Goal: Information Seeking & Learning: Learn about a topic

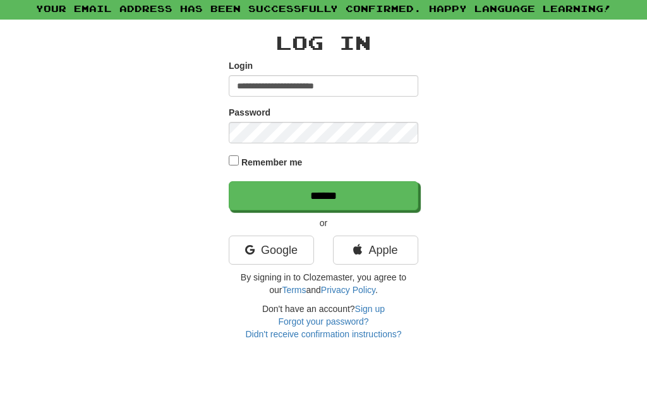
type input "**********"
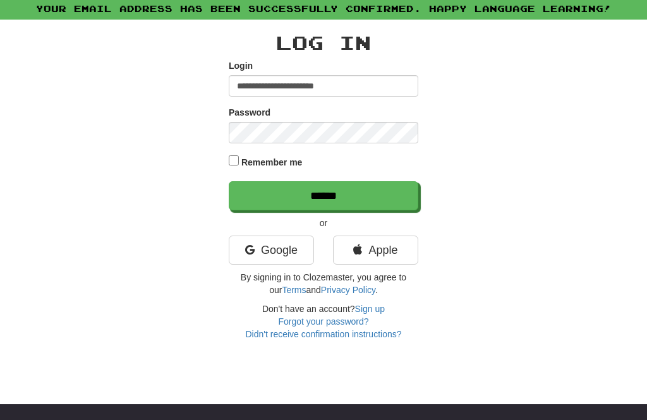
scroll to position [47, 0]
click at [341, 196] on input "******" at bounding box center [324, 195] width 190 height 29
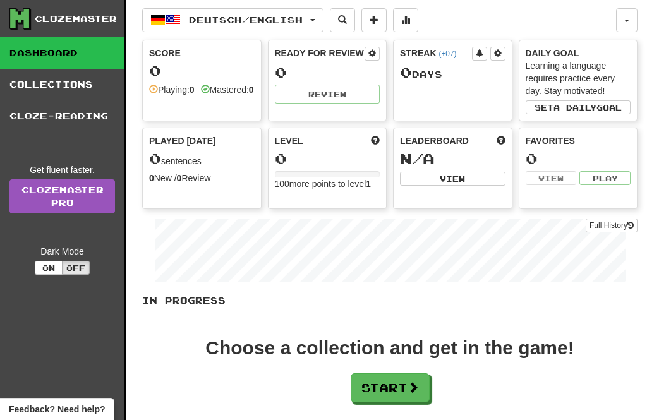
click at [320, 23] on button "Deutsch / English" at bounding box center [232, 20] width 181 height 24
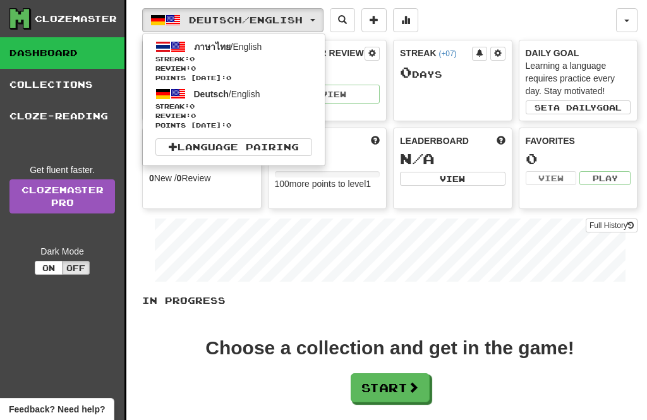
click at [233, 147] on link "Language Pairing" at bounding box center [233, 147] width 157 height 18
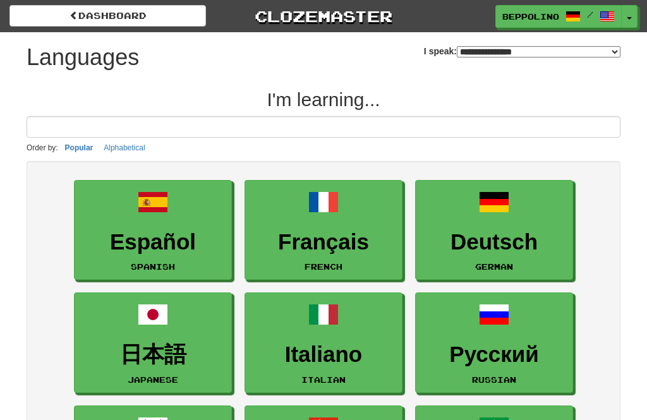
select select "*******"
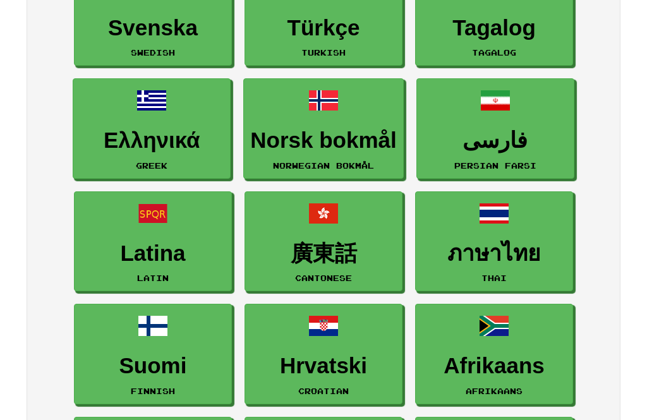
scroll to position [665, 0]
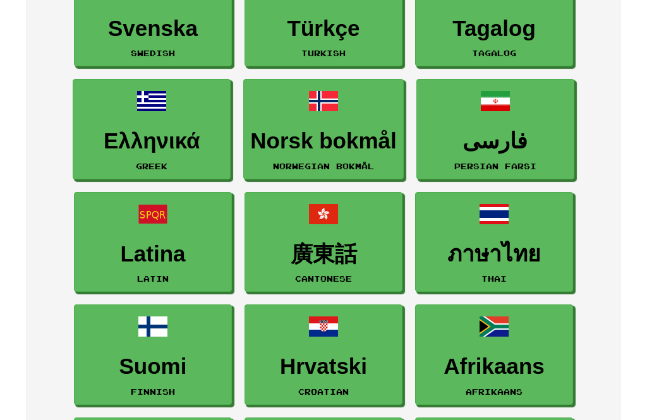
click at [493, 253] on h3 "ภาษาไทย" at bounding box center [494, 254] width 144 height 25
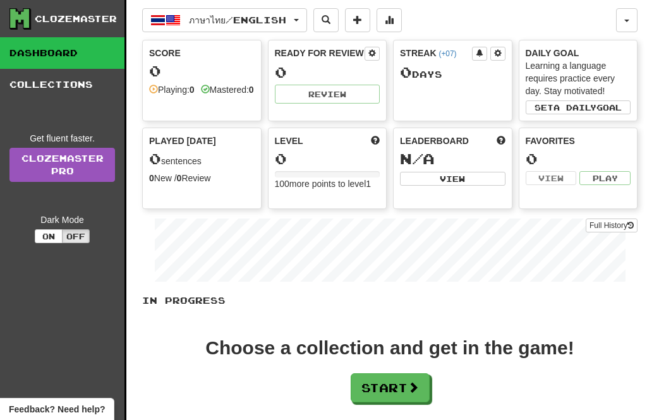
click at [192, 22] on span "ภาษาไทย / English" at bounding box center [237, 20] width 97 height 11
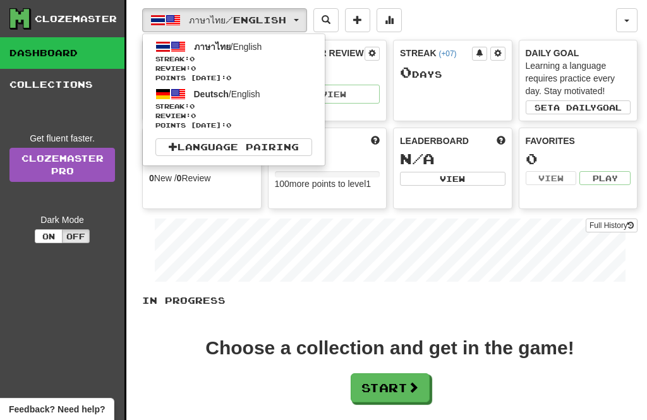
click at [372, 17] on div at bounding box center [323, 210] width 647 height 420
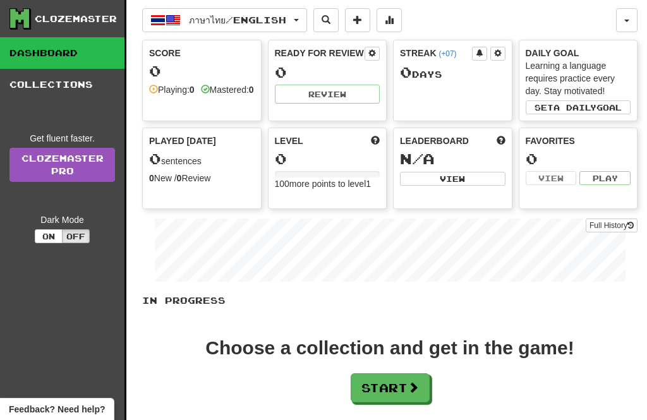
click at [362, 18] on span at bounding box center [357, 19] width 9 height 9
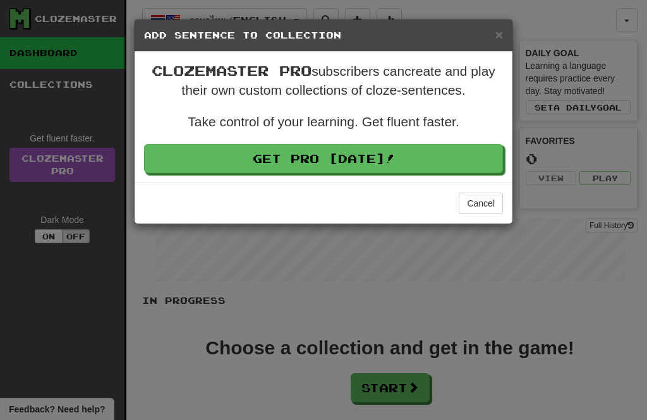
click at [496, 34] on span "×" at bounding box center [499, 34] width 8 height 15
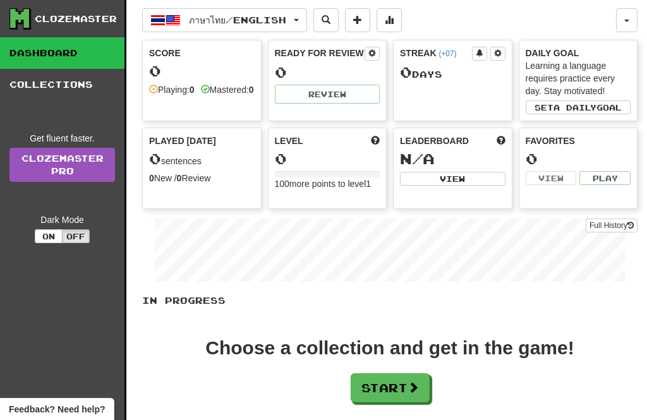
click at [628, 18] on button "button" at bounding box center [626, 20] width 21 height 24
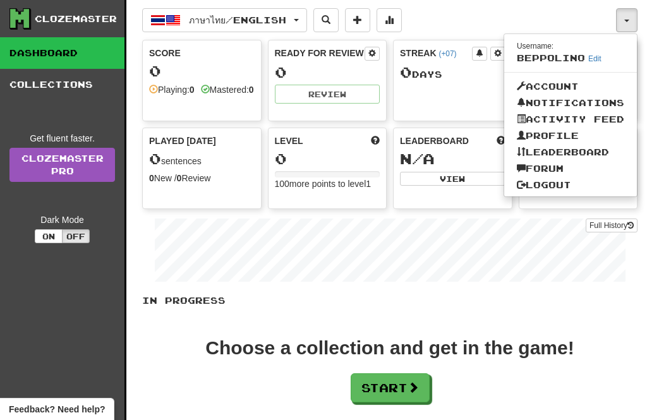
click at [467, 12] on div at bounding box center [323, 210] width 647 height 420
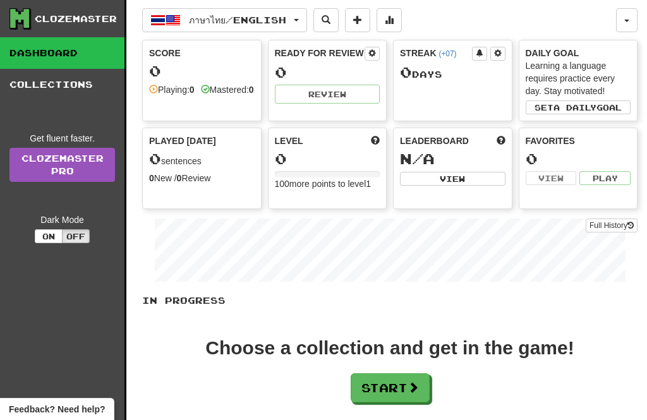
click at [286, 24] on span "ภาษาไทย / English" at bounding box center [237, 20] width 97 height 11
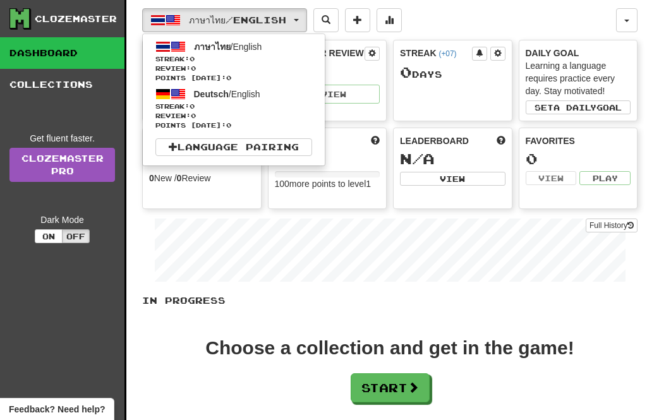
click at [251, 47] on span "ภาษาไทย / English" at bounding box center [228, 47] width 68 height 10
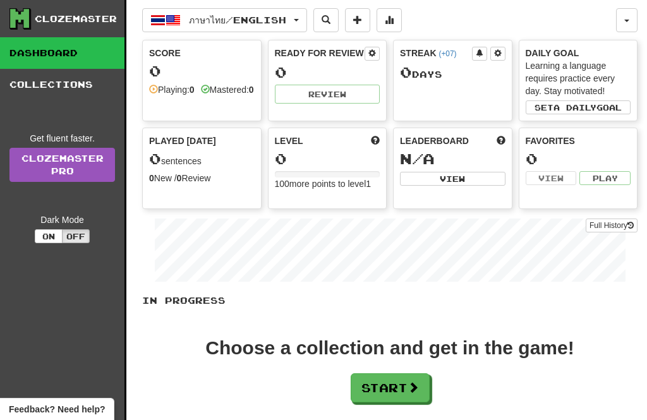
click at [299, 20] on span "button" at bounding box center [296, 20] width 5 height 3
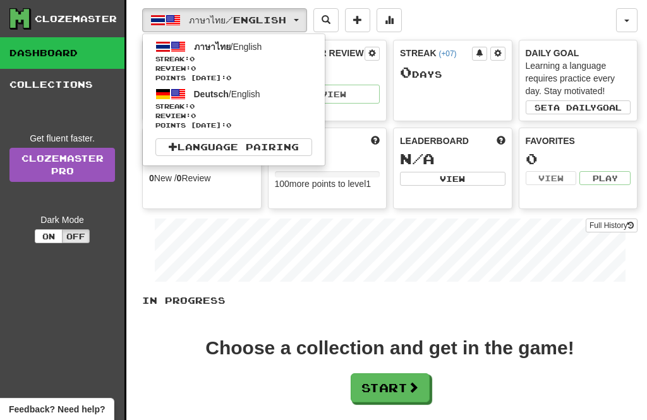
click at [218, 147] on link "Language Pairing" at bounding box center [233, 147] width 157 height 18
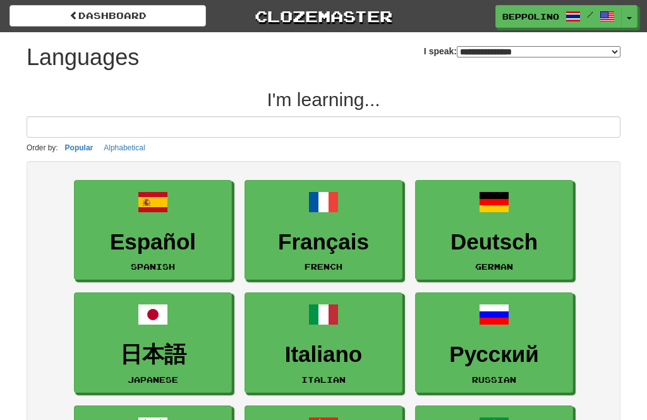
select select "*******"
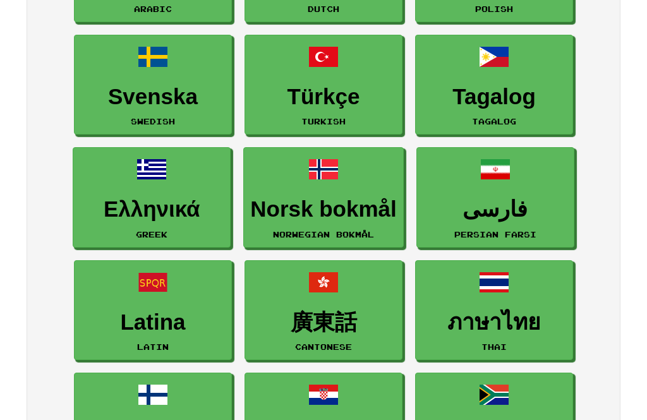
scroll to position [596, 0]
click at [500, 293] on span at bounding box center [494, 282] width 30 height 30
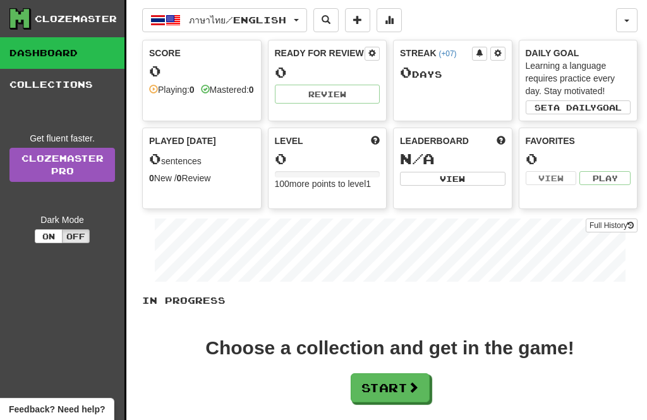
click at [246, 21] on span "ภาษาไทย / English" at bounding box center [237, 20] width 97 height 11
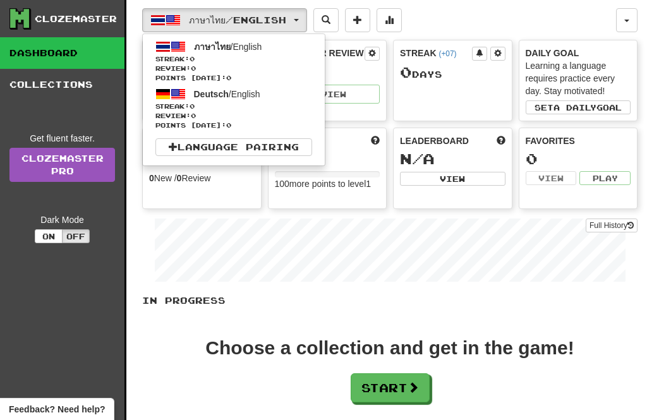
click at [238, 151] on link "Language Pairing" at bounding box center [233, 147] width 157 height 18
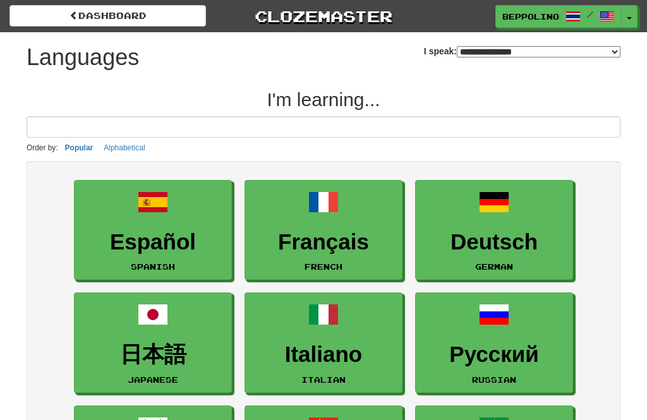
select select "*******"
click at [499, 214] on span at bounding box center [494, 202] width 30 height 30
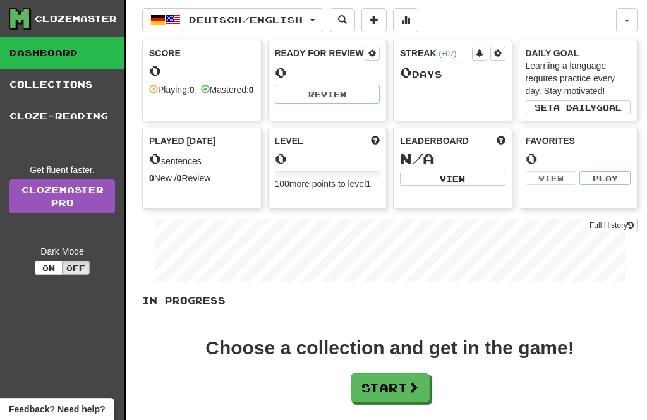
click at [355, 15] on button at bounding box center [342, 20] width 25 height 24
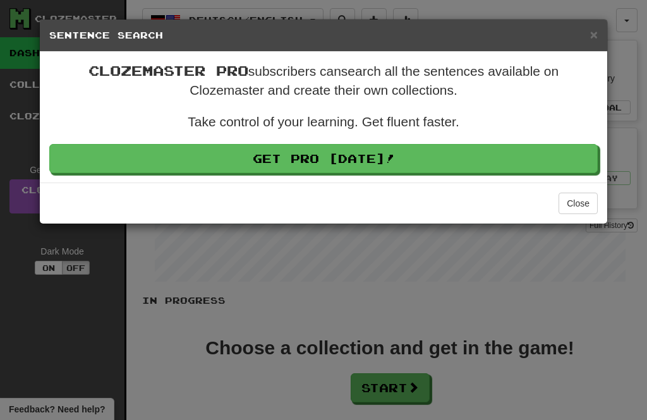
click at [590, 37] on span "×" at bounding box center [594, 34] width 8 height 15
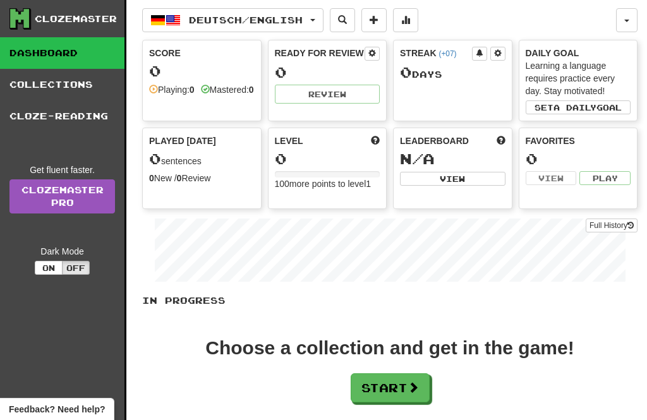
click at [160, 16] on span "button" at bounding box center [157, 20] width 15 height 15
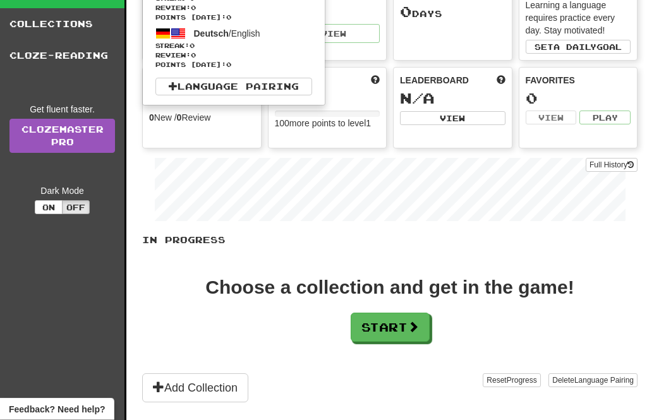
scroll to position [59, 0]
click at [196, 387] on div at bounding box center [323, 210] width 647 height 420
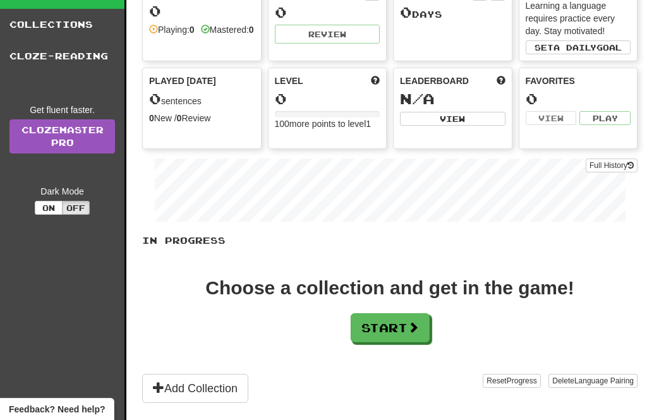
click at [171, 393] on button "Add Collection" at bounding box center [195, 388] width 106 height 29
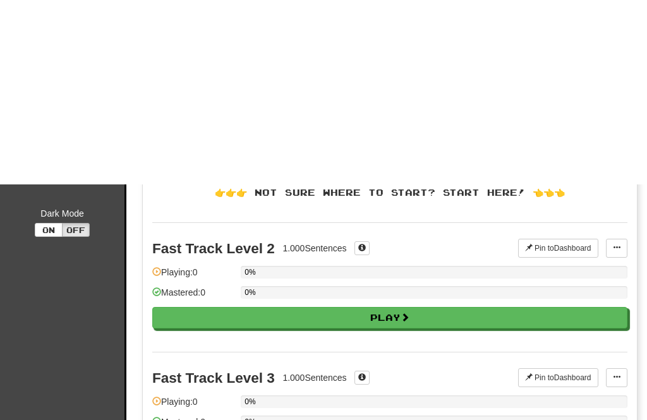
scroll to position [0, 0]
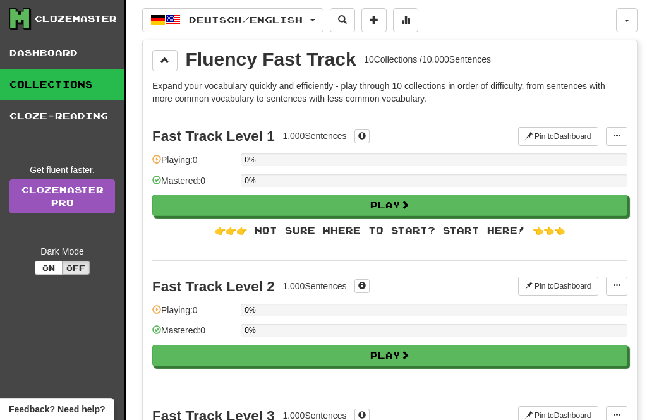
click at [323, 22] on button "Deutsch / English" at bounding box center [232, 20] width 181 height 24
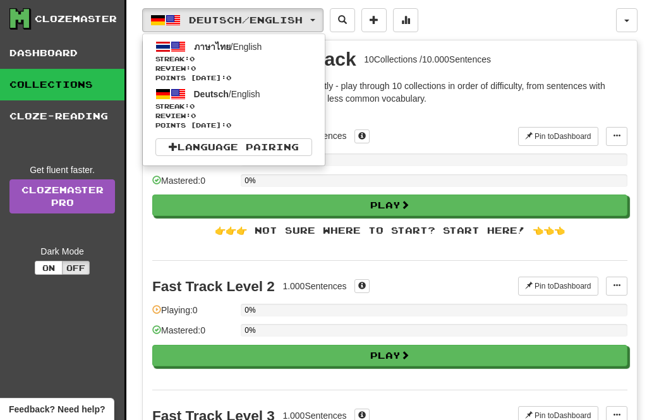
click at [203, 153] on link "Language Pairing" at bounding box center [233, 147] width 157 height 18
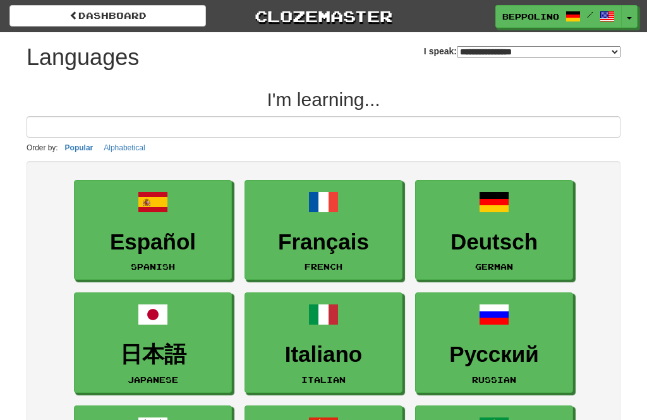
click at [610, 49] on select "**********" at bounding box center [539, 51] width 164 height 11
select select "*******"
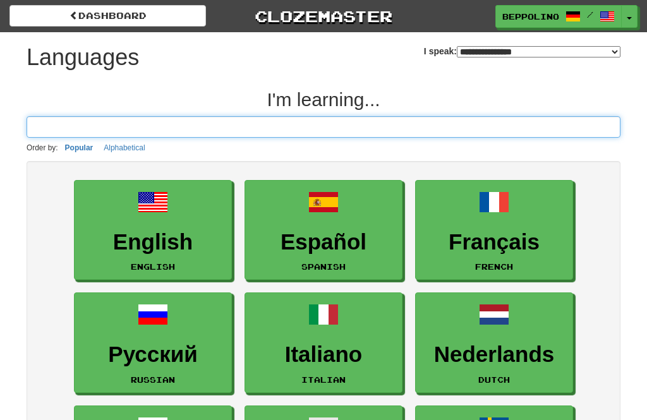
click at [55, 128] on input at bounding box center [324, 126] width 594 height 21
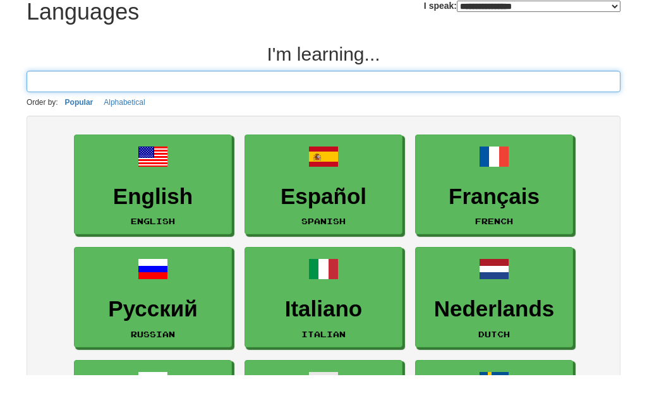
click at [70, 116] on input at bounding box center [324, 126] width 594 height 21
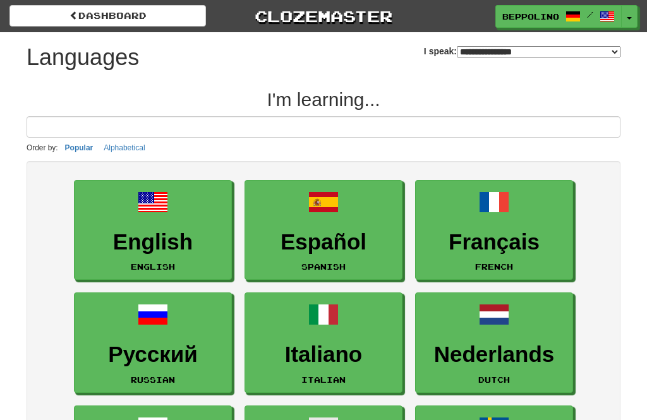
click at [71, 13] on span at bounding box center [73, 15] width 9 height 9
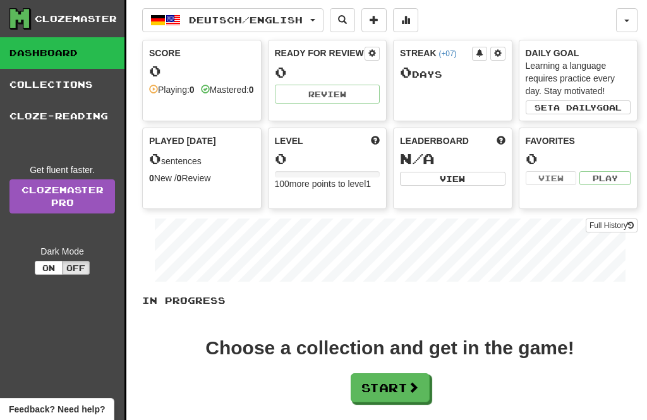
click at [303, 23] on span "Deutsch / English" at bounding box center [246, 20] width 114 height 11
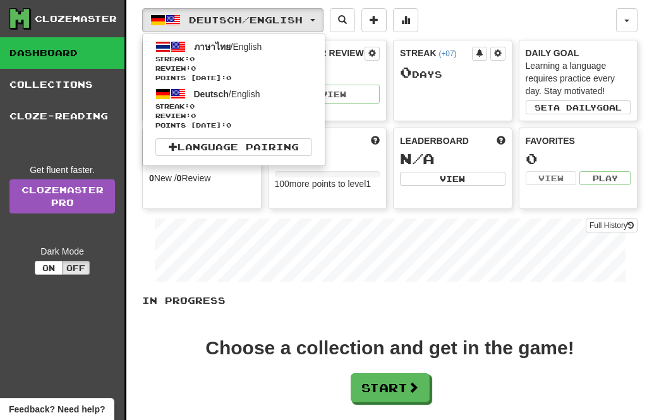
click at [254, 143] on link "Language Pairing" at bounding box center [233, 147] width 157 height 18
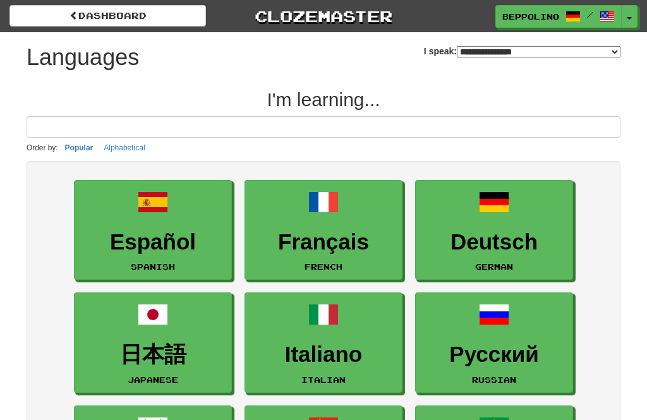
select select "*******"
click at [629, 18] on button "Toggle Dropdown" at bounding box center [629, 16] width 16 height 23
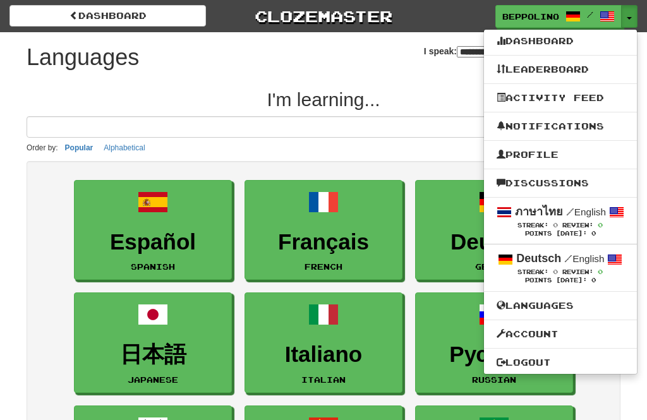
click at [543, 305] on link "Languages" at bounding box center [560, 306] width 153 height 16
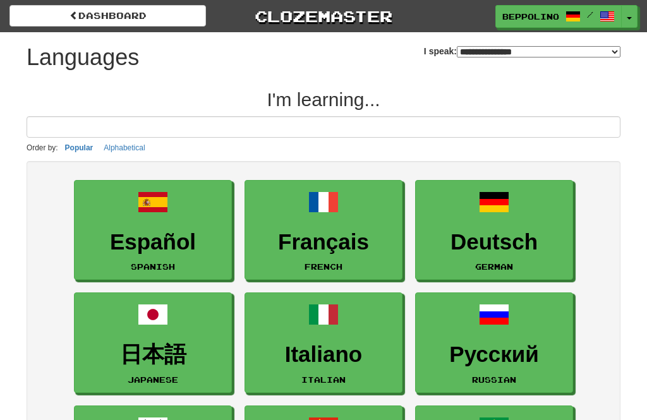
select select "*******"
click at [628, 15] on button "Toggle Dropdown" at bounding box center [629, 16] width 16 height 23
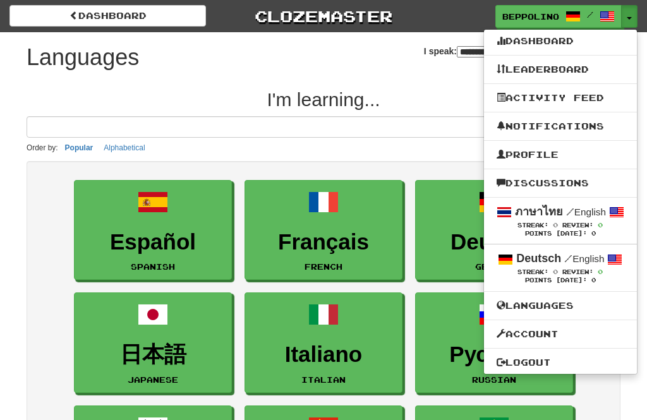
click at [567, 17] on div at bounding box center [323, 210] width 647 height 420
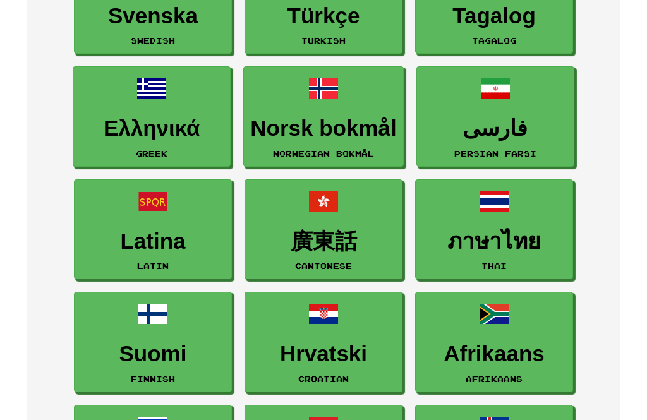
scroll to position [677, 0]
click at [510, 231] on h3 "ภาษาไทย" at bounding box center [494, 241] width 144 height 25
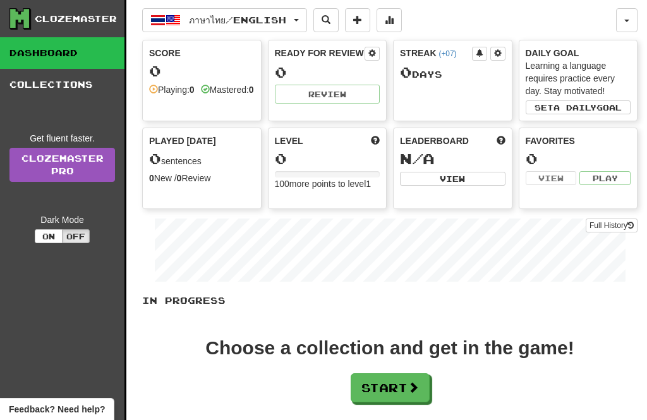
click at [245, 24] on span "ภาษาไทย / English" at bounding box center [237, 20] width 97 height 11
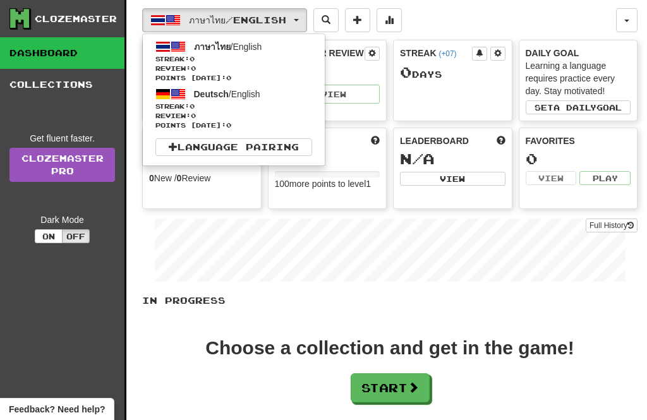
click at [249, 151] on link "Language Pairing" at bounding box center [233, 147] width 157 height 18
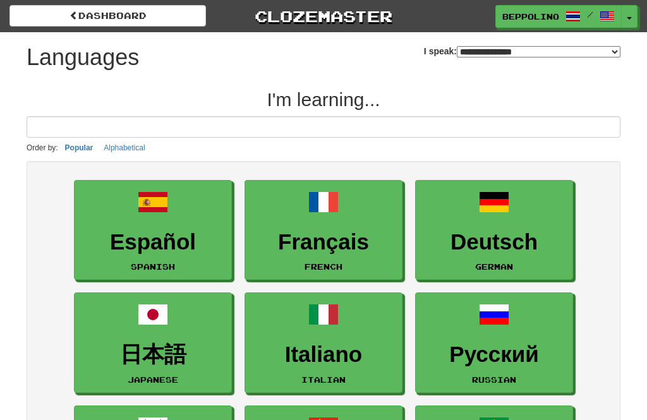
click at [612, 52] on select "**********" at bounding box center [539, 51] width 164 height 11
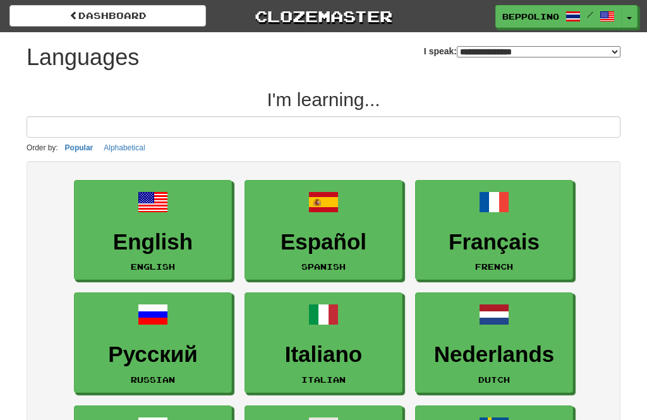
click at [610, 53] on select "**********" at bounding box center [539, 51] width 164 height 11
select select "*******"
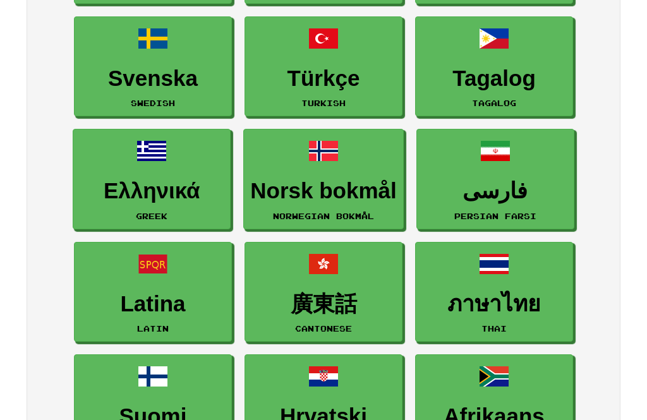
scroll to position [615, 0]
click at [506, 299] on h3 "ภาษาไทย" at bounding box center [494, 304] width 144 height 25
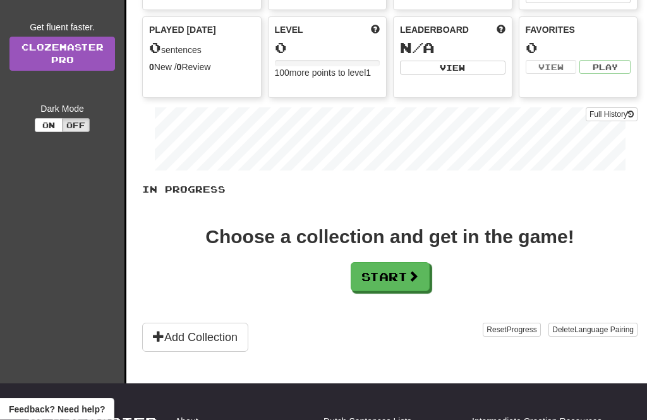
scroll to position [111, 0]
click at [390, 281] on button "Start" at bounding box center [390, 276] width 79 height 29
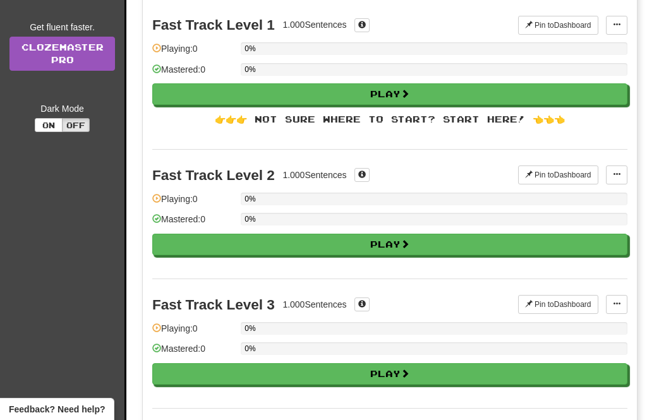
scroll to position [0, 0]
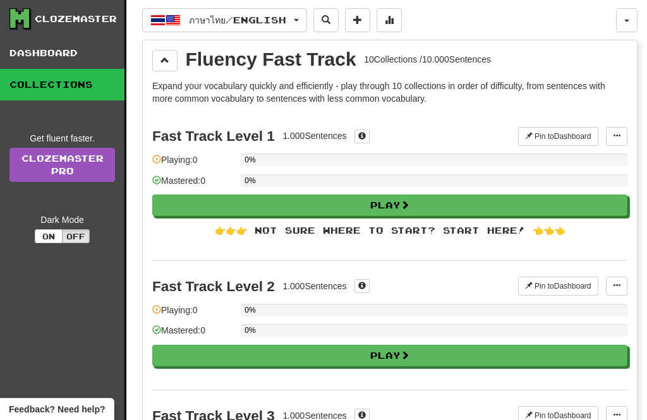
click at [402, 207] on button "Play" at bounding box center [389, 205] width 475 height 21
select select "**"
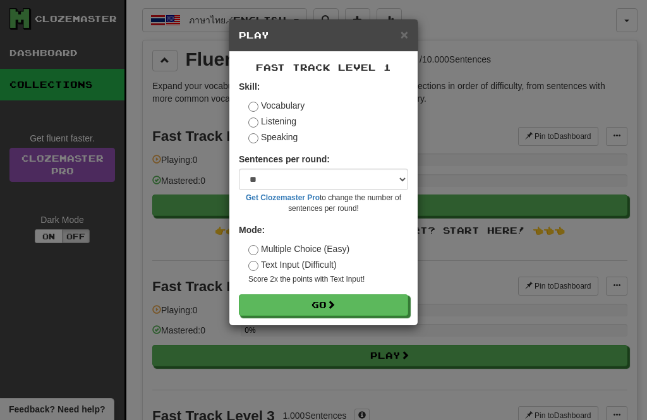
click at [334, 306] on span at bounding box center [331, 304] width 9 height 9
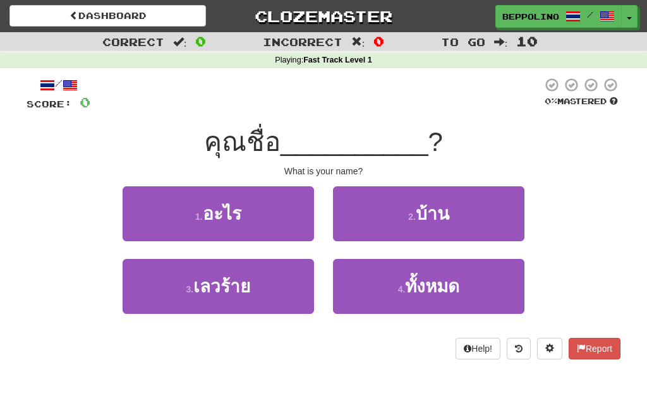
click at [229, 216] on span "อะไร" at bounding box center [222, 214] width 39 height 20
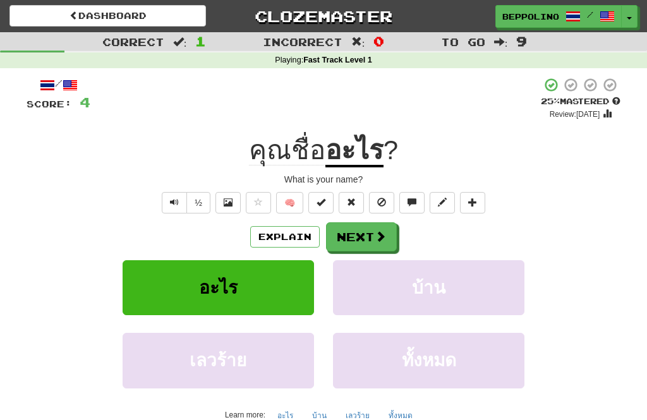
click at [364, 233] on button "Next" at bounding box center [361, 236] width 71 height 29
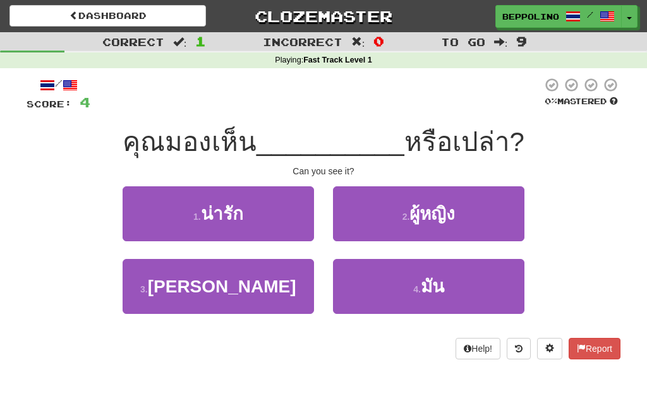
click at [444, 281] on span "มัน" at bounding box center [432, 287] width 23 height 20
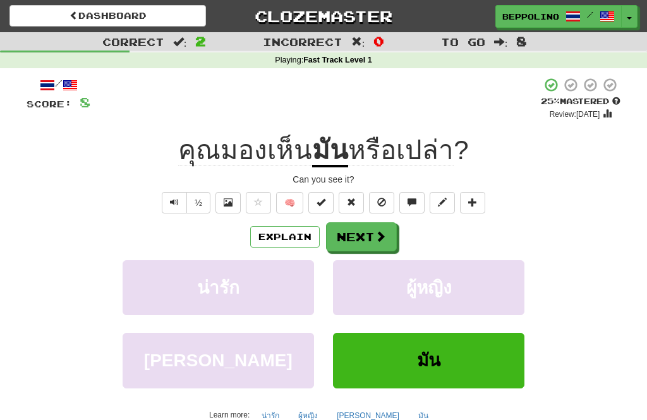
click at [373, 239] on button "Next" at bounding box center [361, 236] width 71 height 29
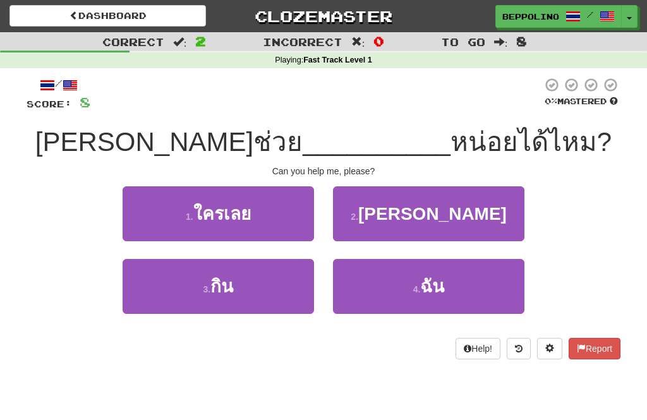
click at [445, 282] on button "4 . ฉัน" at bounding box center [428, 286] width 191 height 55
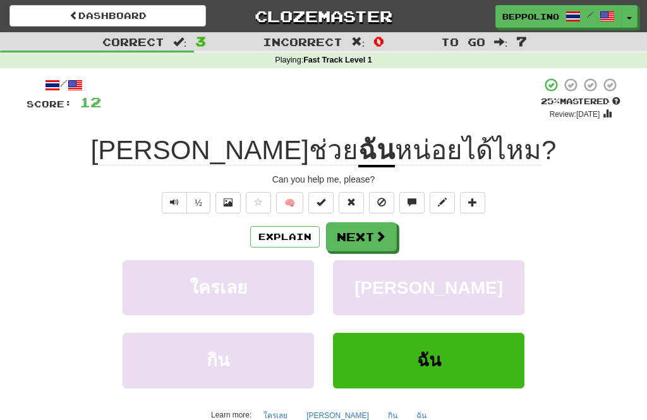
click at [365, 239] on button "Next" at bounding box center [361, 236] width 71 height 29
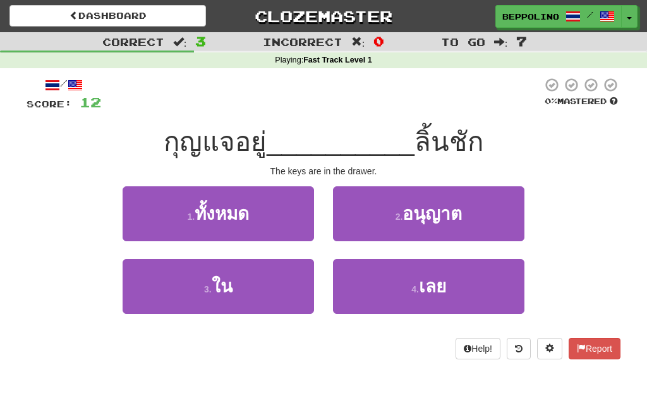
click at [227, 279] on span "ใน" at bounding box center [222, 287] width 21 height 20
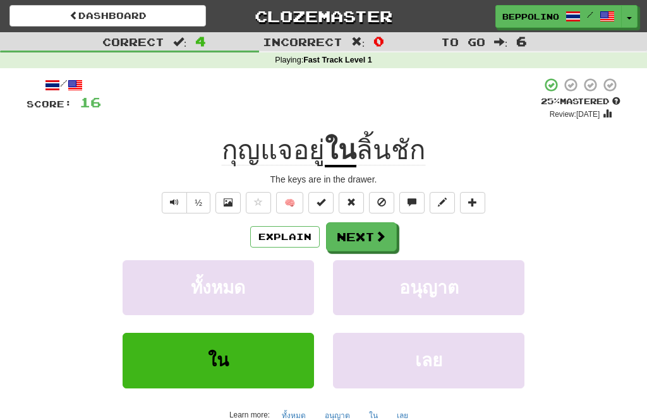
click at [369, 239] on button "Next" at bounding box center [361, 236] width 71 height 29
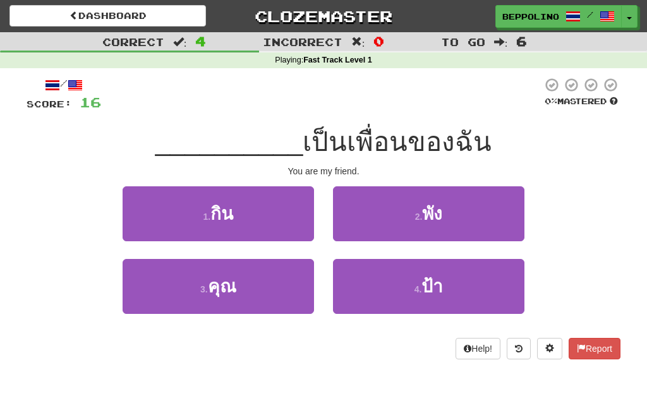
click at [238, 281] on button "3 . คุณ" at bounding box center [218, 286] width 191 height 55
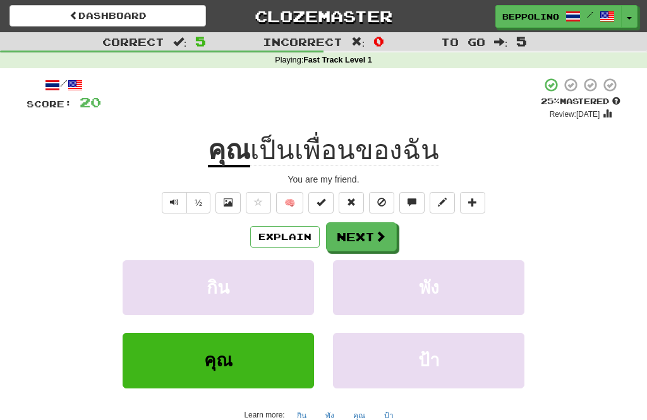
click at [361, 241] on button "Next" at bounding box center [361, 236] width 71 height 29
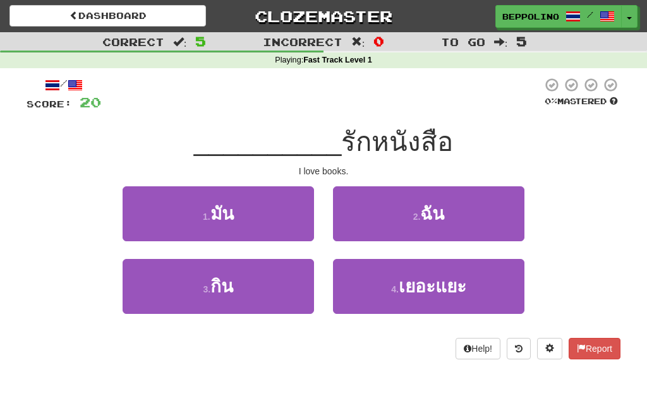
click at [444, 215] on span "ฉัน" at bounding box center [432, 214] width 24 height 20
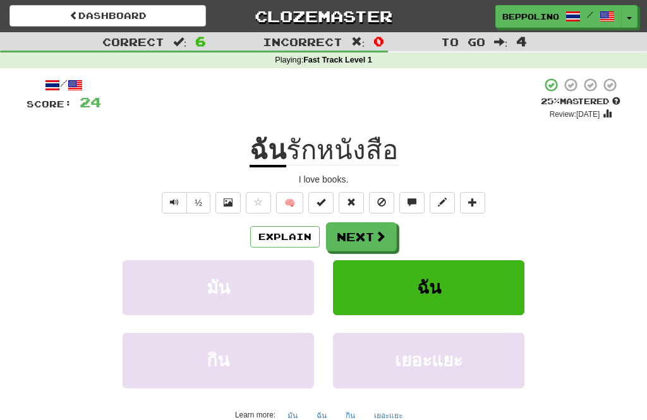
click at [358, 244] on button "Next" at bounding box center [361, 236] width 71 height 29
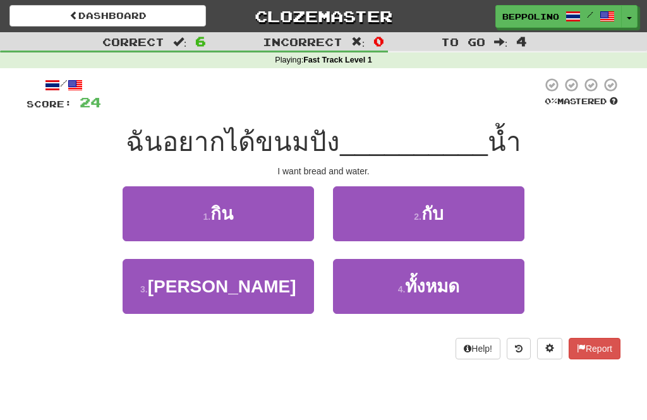
click at [449, 228] on button "2 . กับ" at bounding box center [428, 213] width 191 height 55
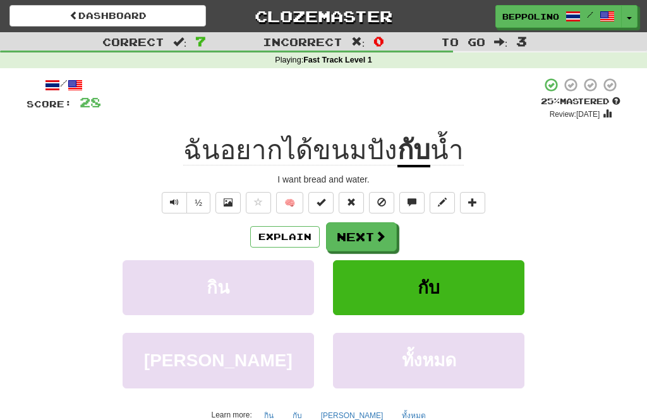
click at [358, 240] on button "Next" at bounding box center [361, 236] width 71 height 29
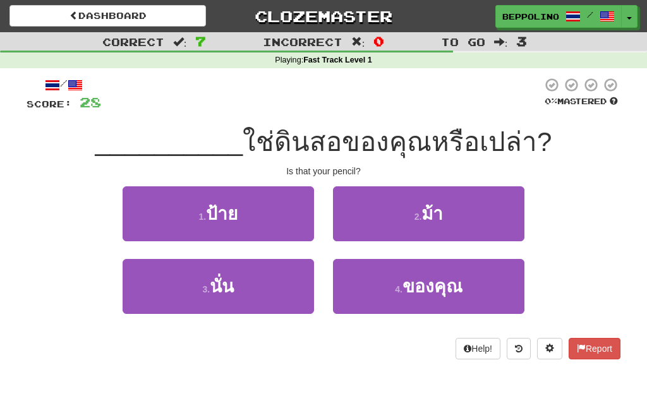
click at [234, 286] on span "นั่น" at bounding box center [222, 287] width 24 height 20
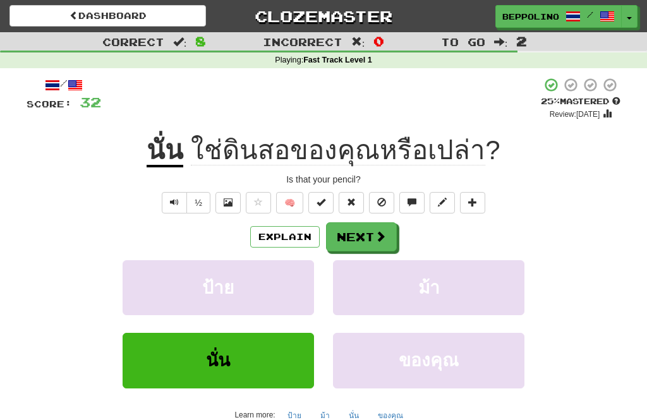
click at [361, 234] on button "Next" at bounding box center [361, 236] width 71 height 29
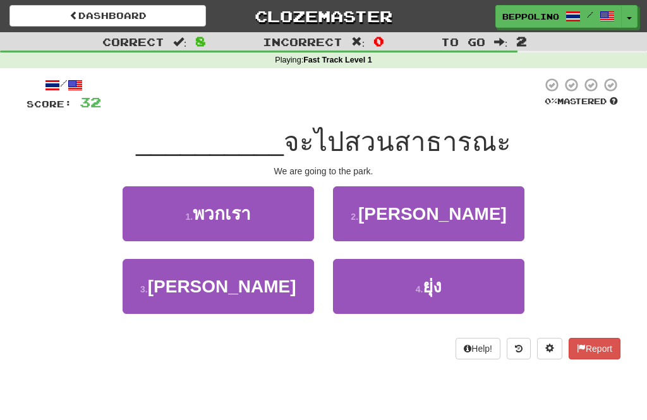
click at [253, 216] on button "1 . พวกเรา" at bounding box center [218, 213] width 191 height 55
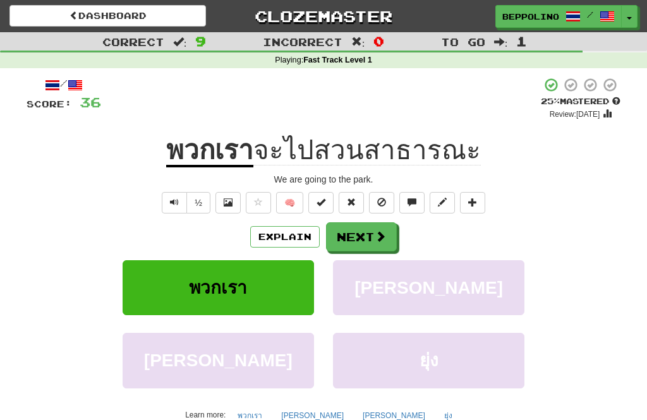
click at [356, 241] on button "Next" at bounding box center [361, 236] width 71 height 29
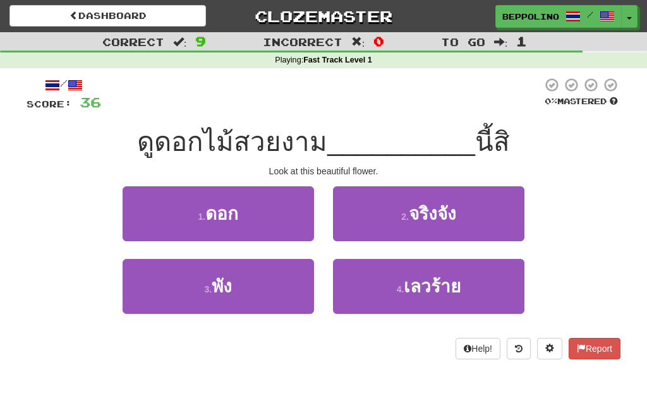
click at [229, 214] on span "ดอก" at bounding box center [221, 214] width 33 height 20
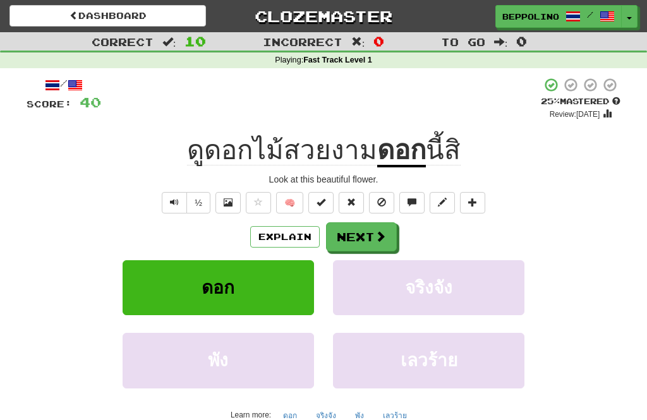
click at [372, 239] on button "Next" at bounding box center [361, 236] width 71 height 29
